Goal: Browse casually

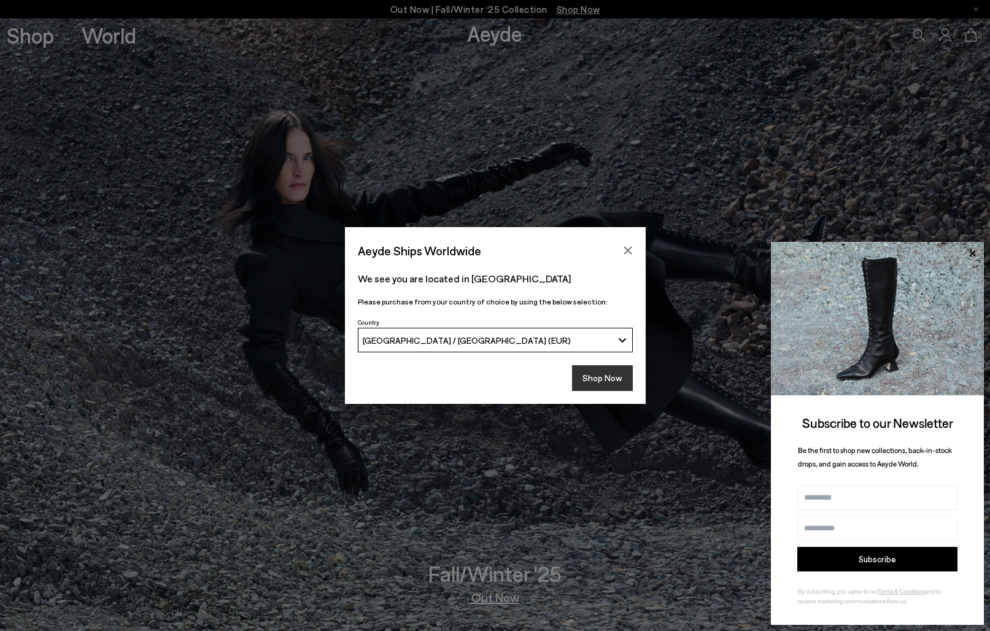
click at [584, 384] on button "Shop Now" at bounding box center [602, 378] width 61 height 26
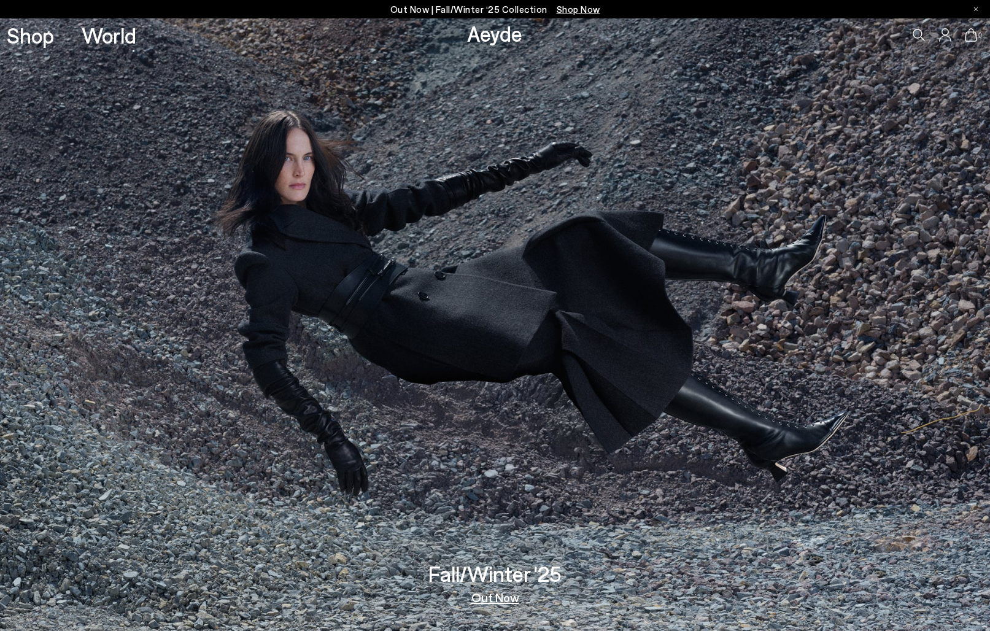
click at [503, 601] on link "Out Now" at bounding box center [495, 597] width 48 height 12
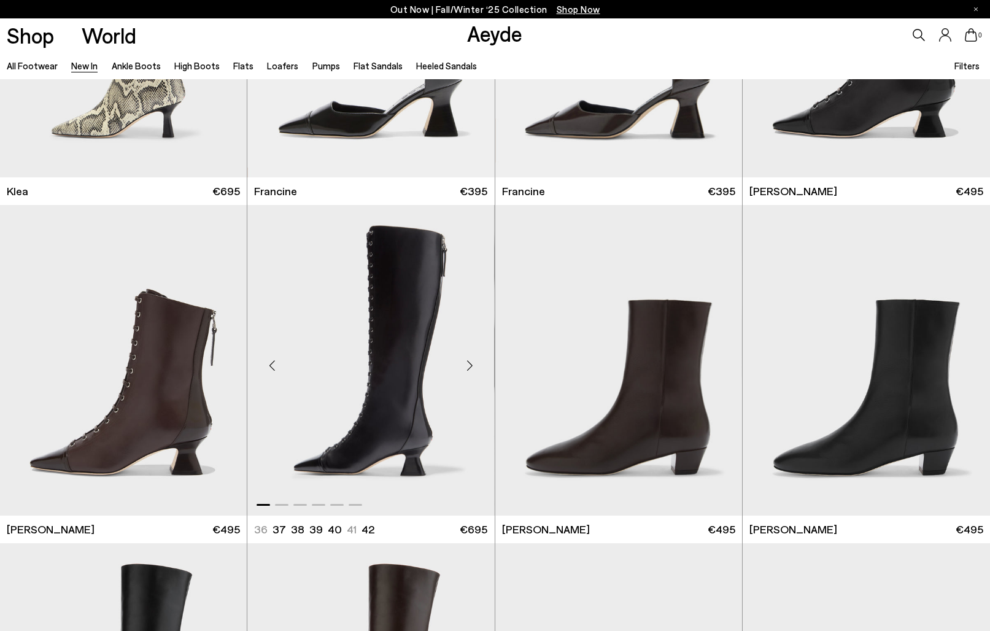
scroll to position [1565, 0]
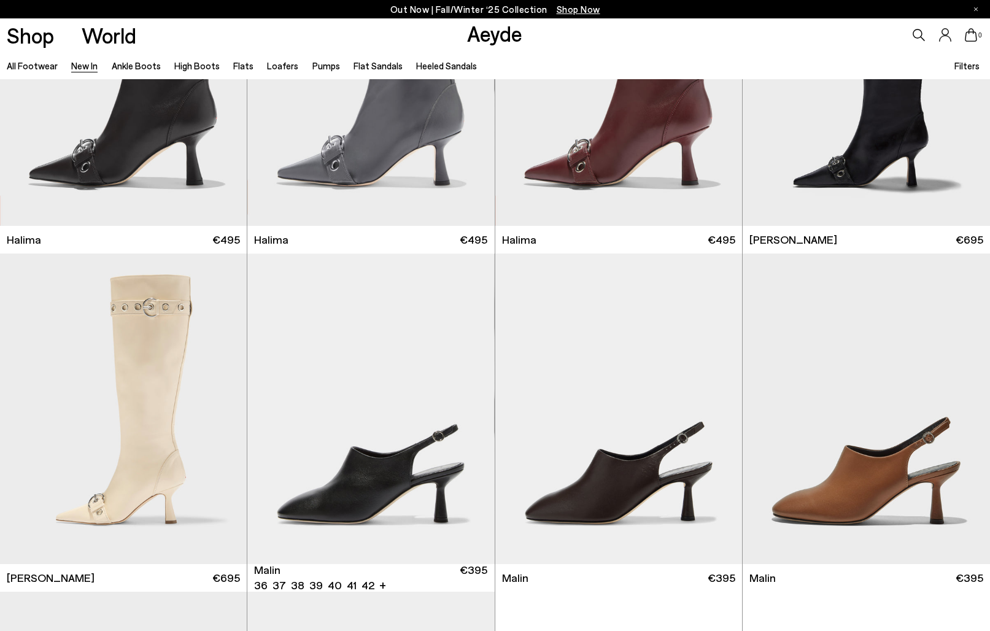
scroll to position [11144, 0]
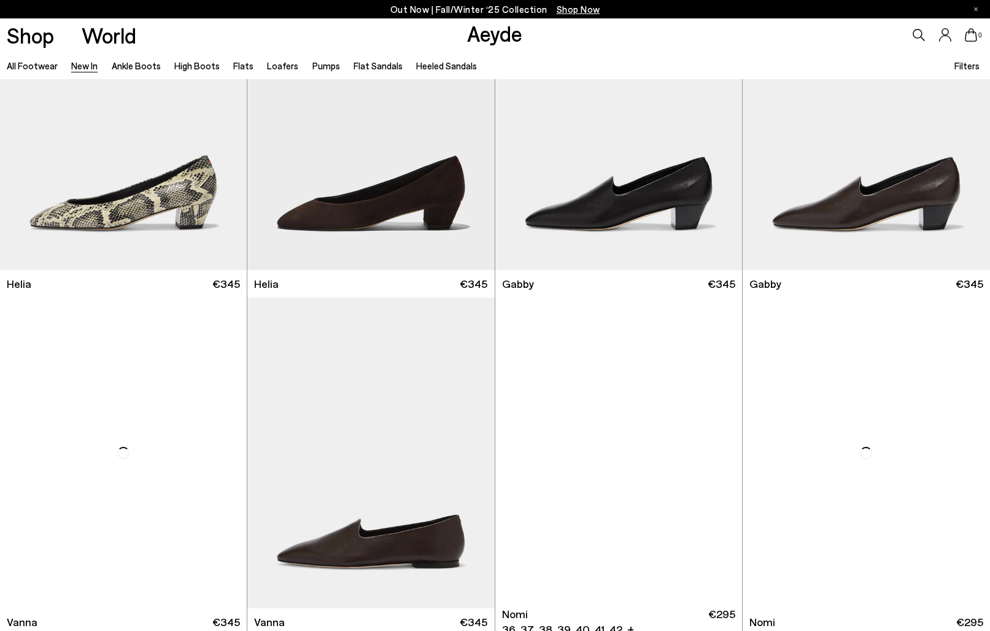
scroll to position [12700, 0]
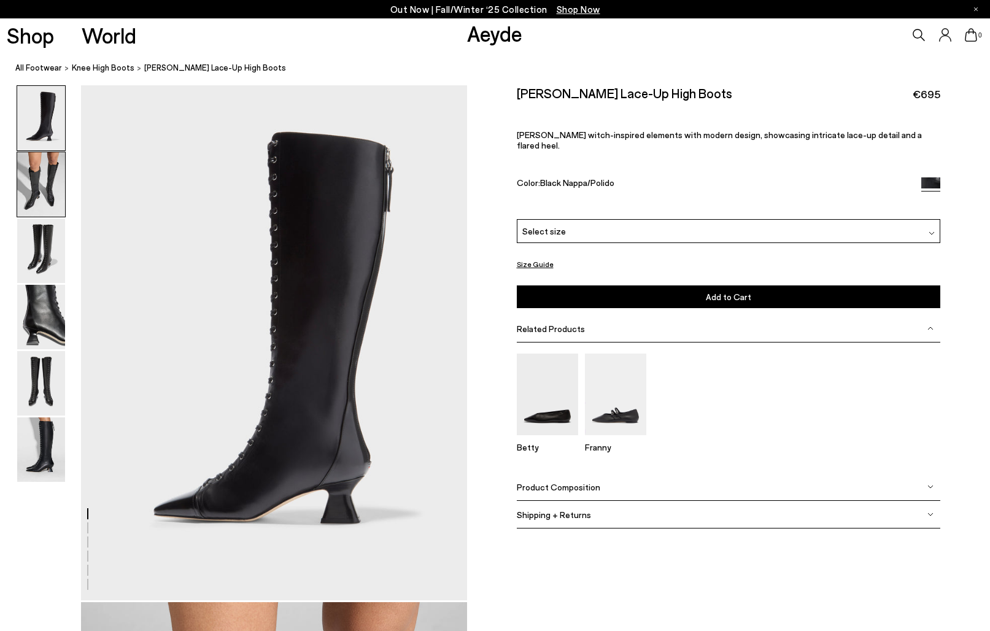
click at [26, 157] on img at bounding box center [41, 184] width 48 height 64
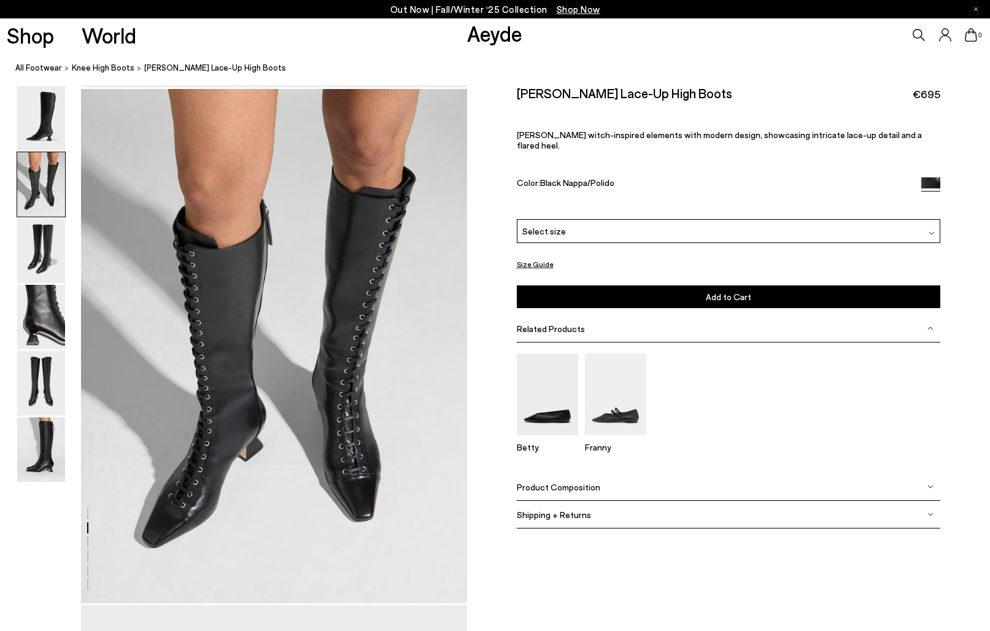
scroll to position [517, 0]
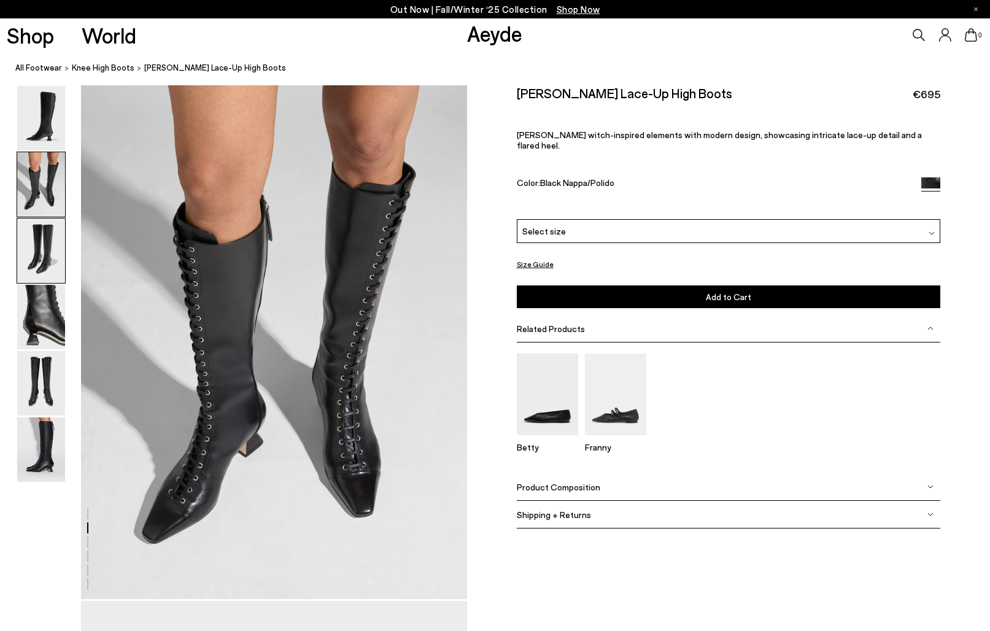
click at [33, 258] on img at bounding box center [41, 251] width 48 height 64
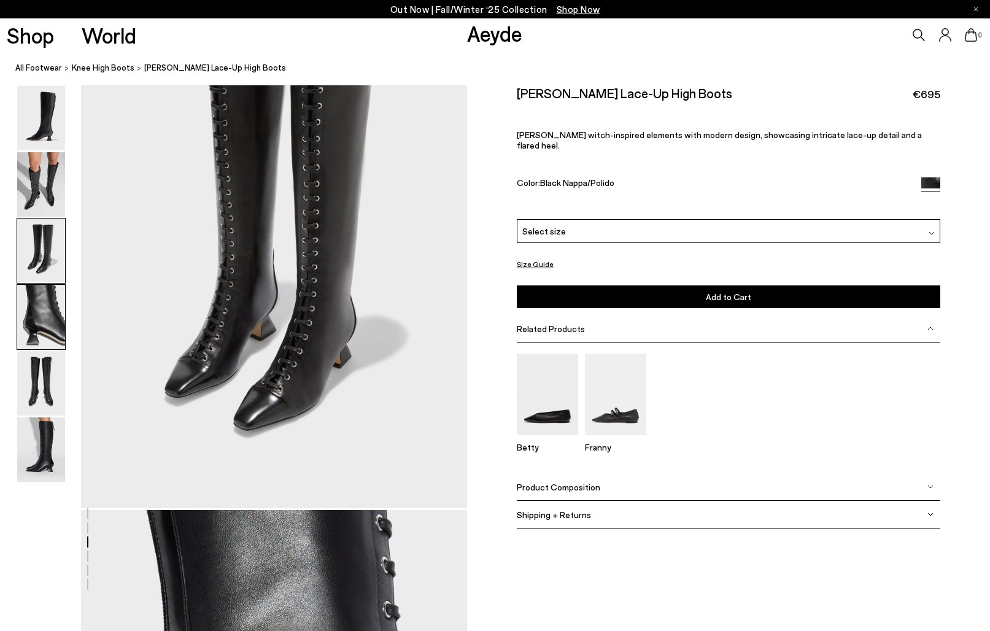
click at [49, 322] on img at bounding box center [41, 317] width 48 height 64
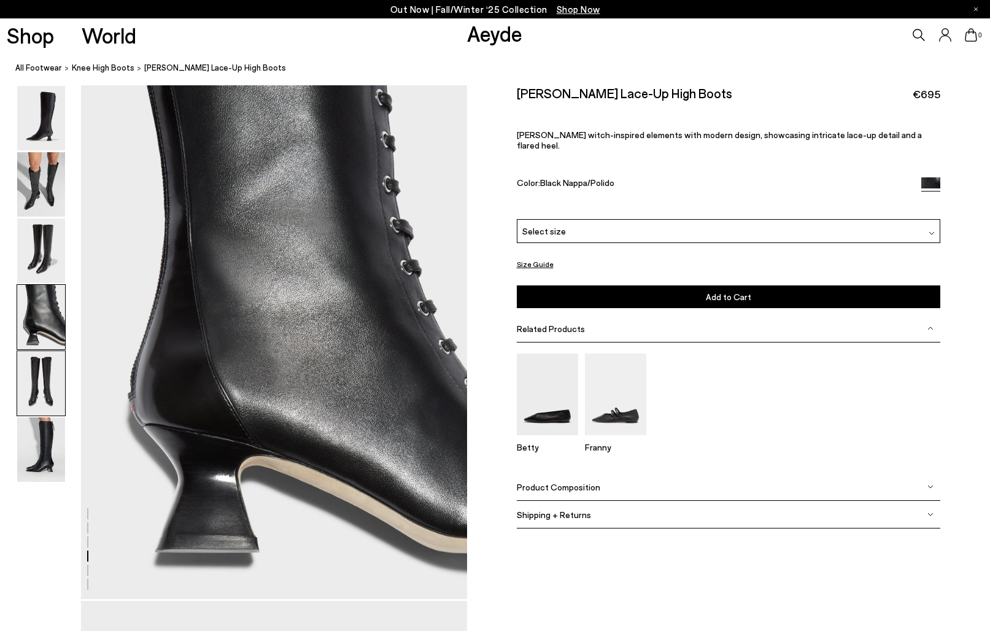
click at [49, 375] on img at bounding box center [41, 383] width 48 height 64
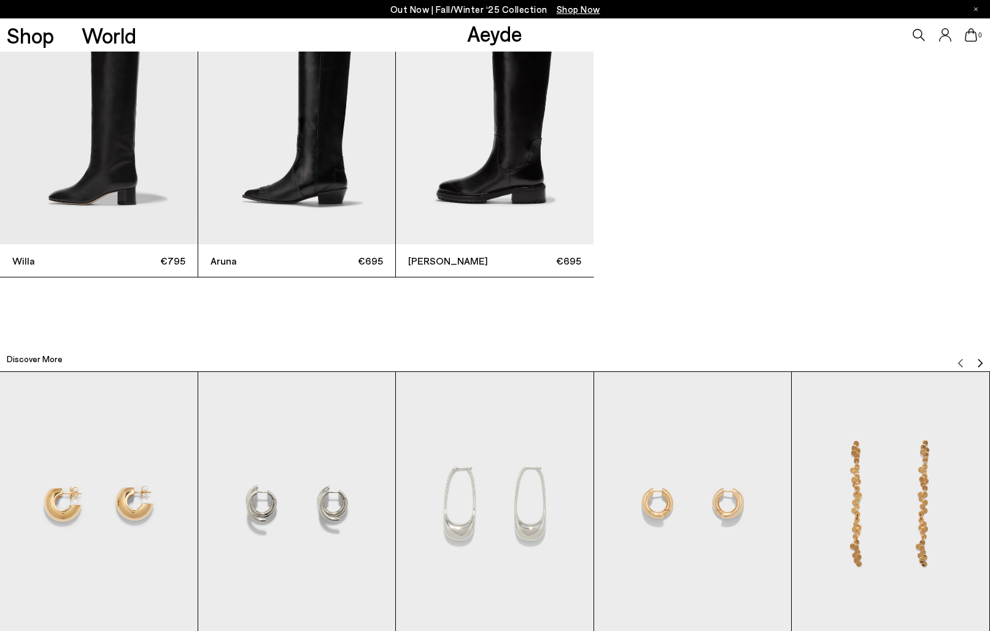
scroll to position [3218, 0]
